Goal: Register for event/course

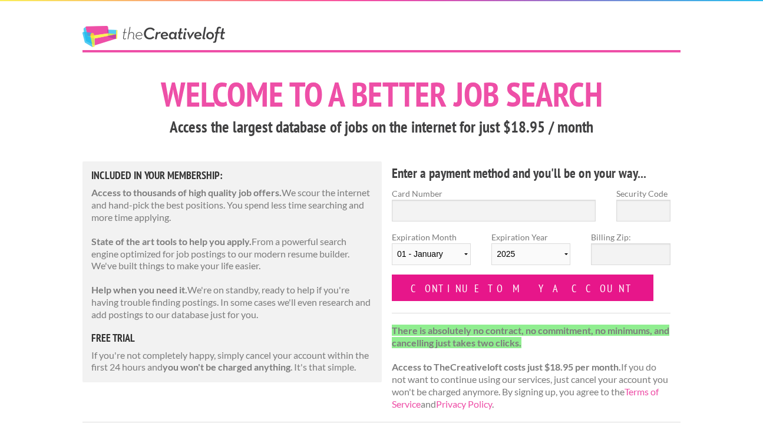
click at [469, 286] on input "Continue to my account" at bounding box center [523, 288] width 262 height 27
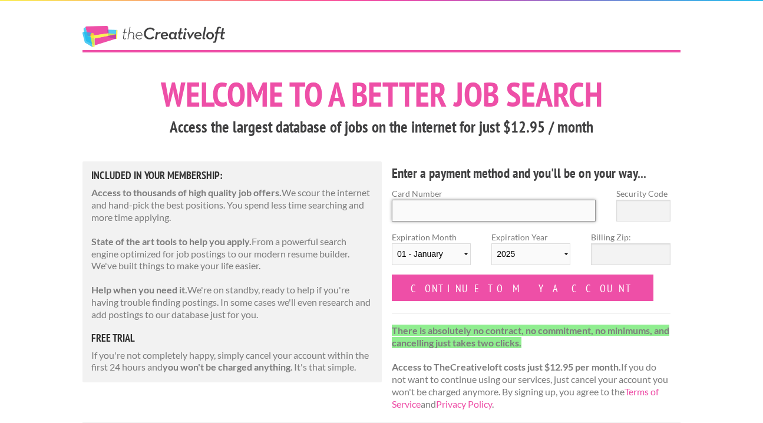
click at [455, 214] on input "Card Number" at bounding box center [494, 211] width 204 height 22
click at [445, 111] on h1 "Welcome to a better job search" at bounding box center [381, 94] width 598 height 34
